Goal: Information Seeking & Learning: Understand process/instructions

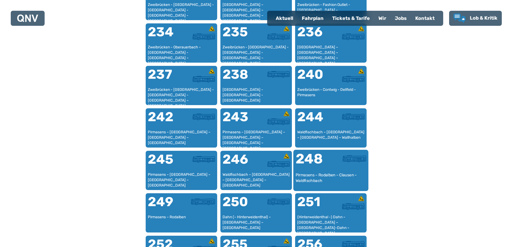
scroll to position [542, 0]
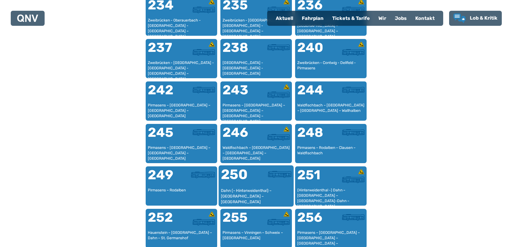
click at [256, 193] on div "Dahn (– Hinterweidenthal) – [GEOGRAPHIC_DATA] – [GEOGRAPHIC_DATA]" at bounding box center [256, 196] width 71 height 16
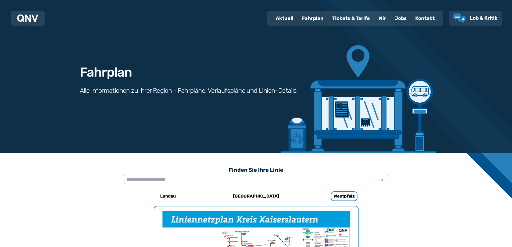
scroll to position [354, 0]
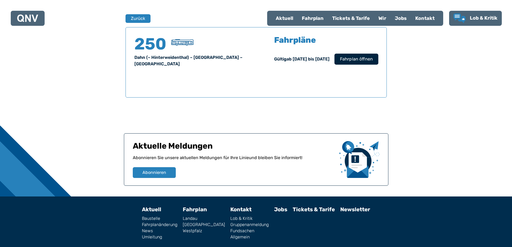
click at [358, 63] on button "Fahrplan öffnen" at bounding box center [356, 58] width 44 height 11
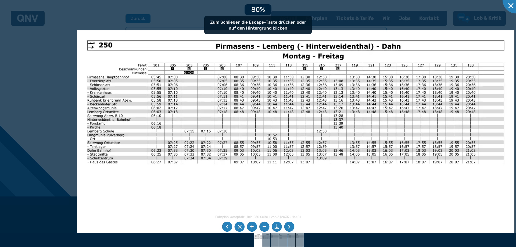
click at [231, 189] on img at bounding box center [295, 184] width 437 height 309
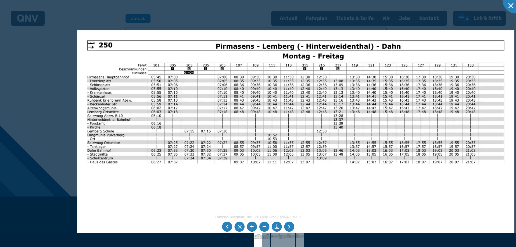
click at [359, 86] on img at bounding box center [295, 184] width 437 height 309
click at [355, 87] on img at bounding box center [295, 184] width 437 height 309
click at [356, 86] on img at bounding box center [295, 184] width 437 height 309
click at [511, 3] on div at bounding box center [515, 0] width 27 height 27
